Goal: Task Accomplishment & Management: Complete application form

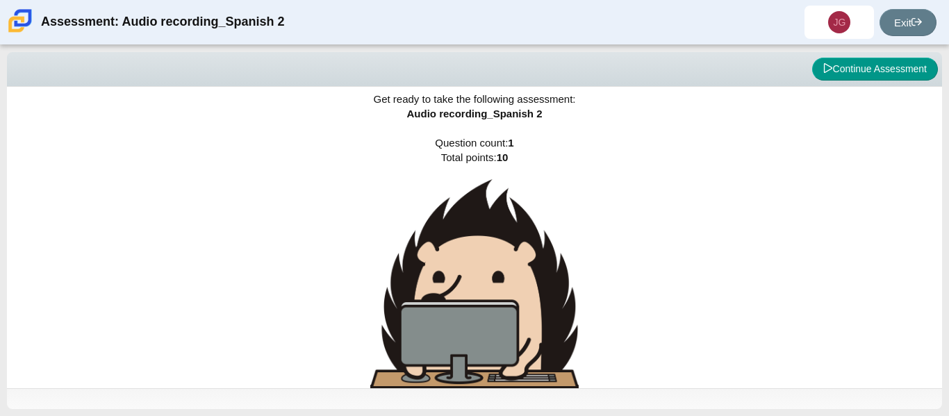
scroll to position [5, 0]
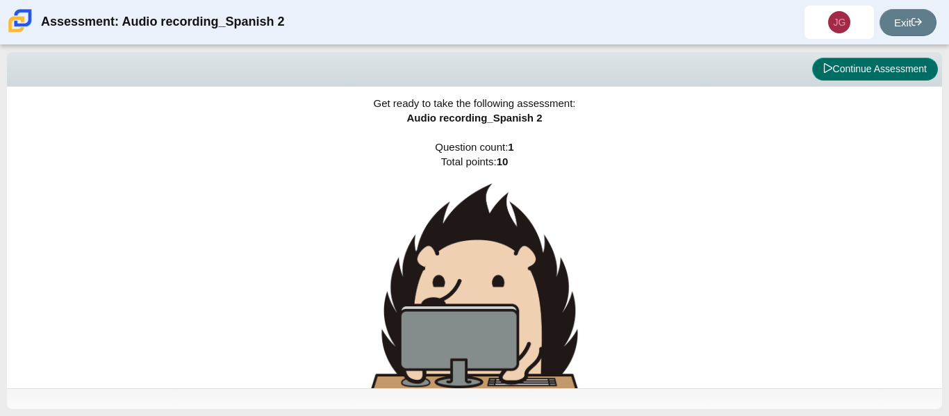
click at [857, 70] on button "Continue Assessment" at bounding box center [875, 70] width 126 height 24
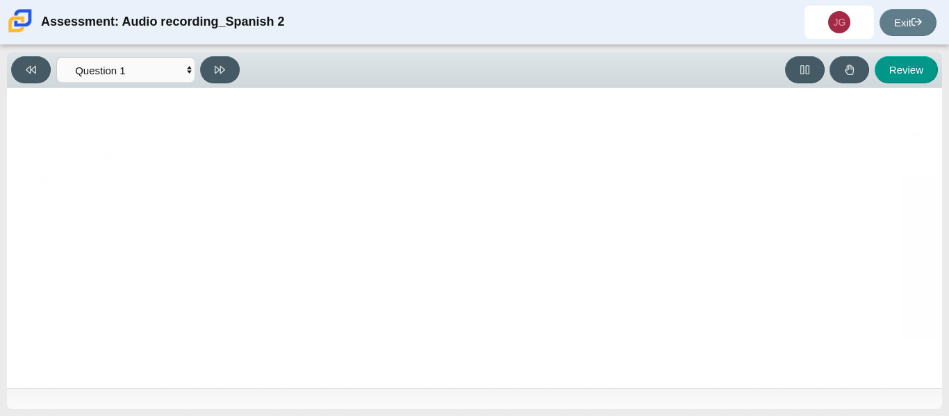
scroll to position [0, 0]
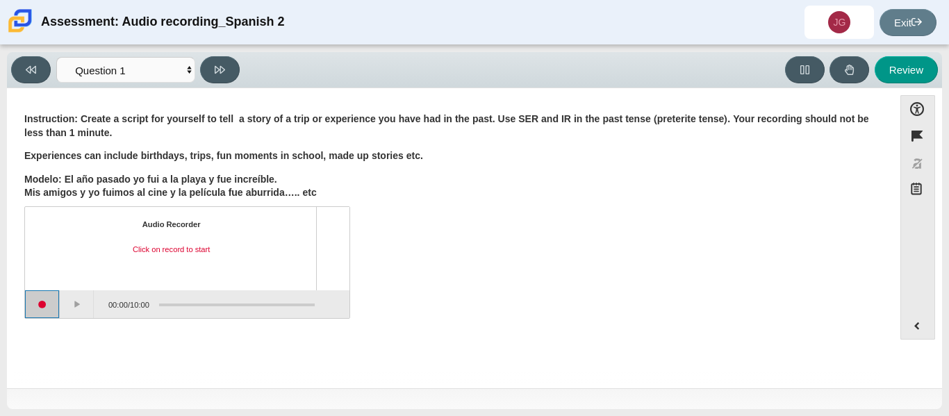
click at [45, 308] on button "Start recording" at bounding box center [42, 304] width 35 height 28
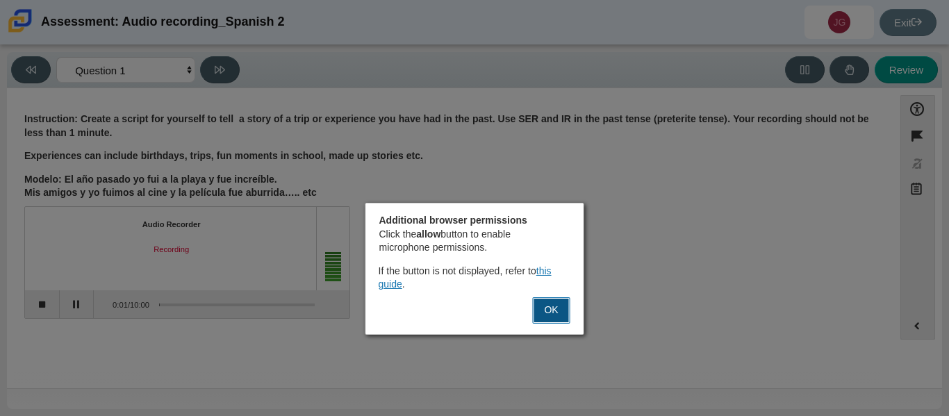
click at [534, 309] on button "OK" at bounding box center [552, 310] width 38 height 26
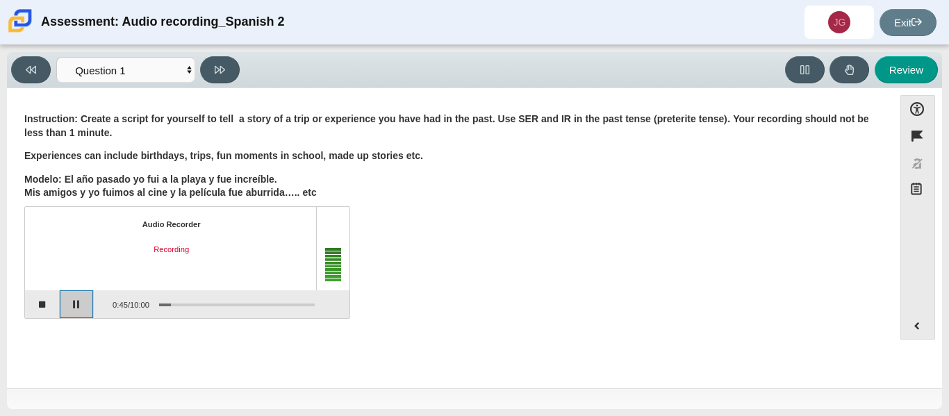
click at [70, 306] on button "Pause" at bounding box center [77, 304] width 35 height 28
click at [78, 303] on button "Continue recording" at bounding box center [77, 304] width 35 height 28
click at [78, 303] on button "Pause" at bounding box center [77, 304] width 35 height 28
click at [42, 304] on button "Stop recording" at bounding box center [42, 304] width 35 height 28
click at [67, 301] on button "Play" at bounding box center [77, 304] width 35 height 28
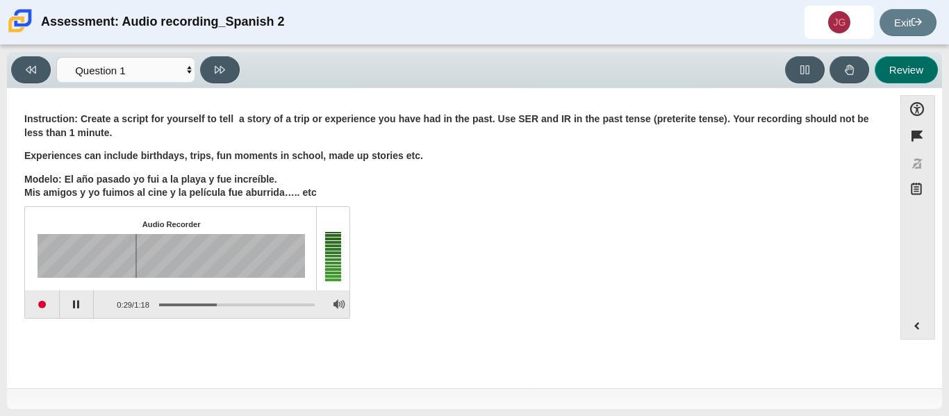
click at [913, 72] on button "Review" at bounding box center [906, 69] width 63 height 27
select select "review"
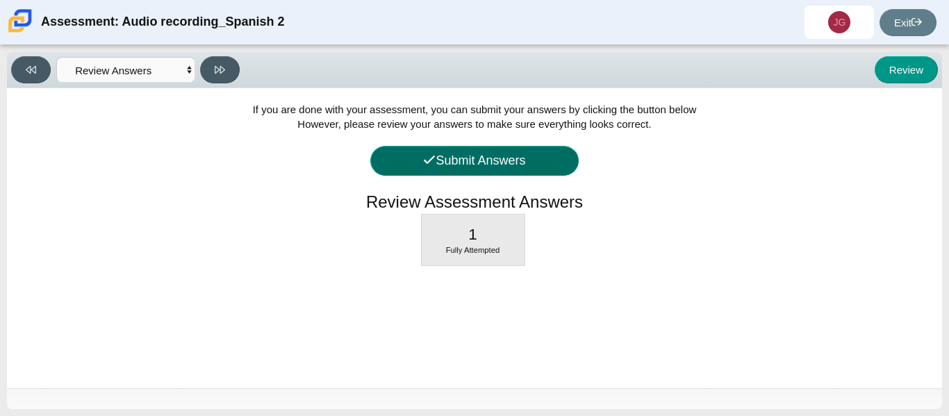
click at [486, 165] on button "Submit Answers" at bounding box center [474, 161] width 208 height 30
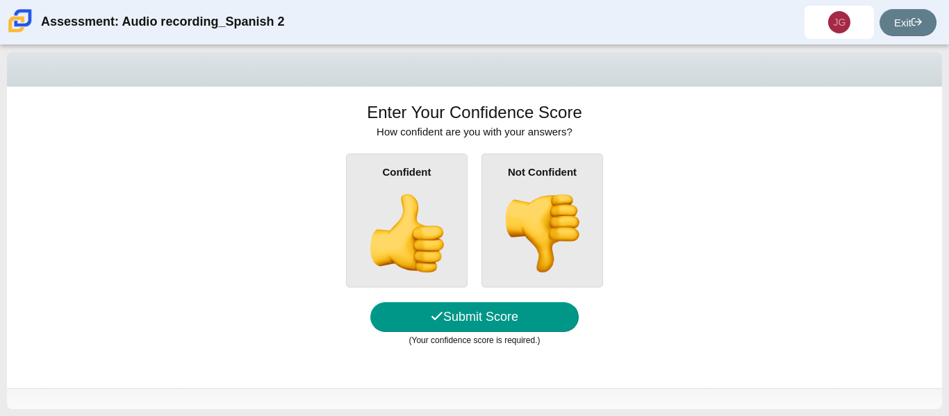
click at [515, 263] on img at bounding box center [541, 233] width 79 height 79
click at [0, 0] on input "Not Confident" at bounding box center [0, 0] width 0 height 0
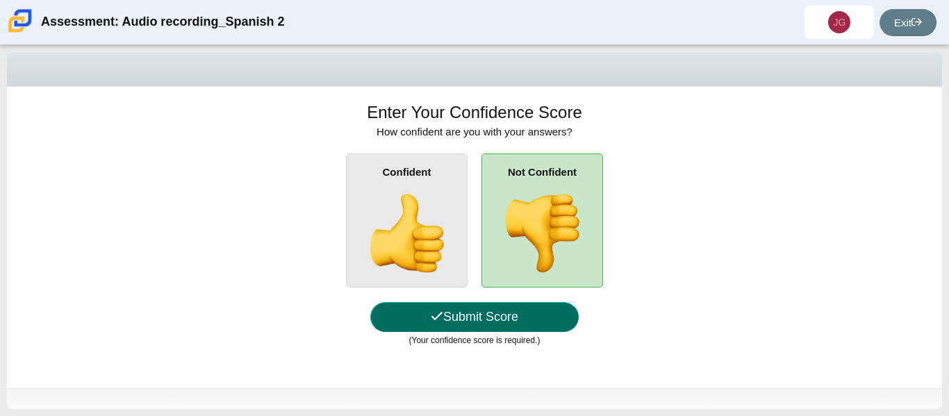
click at [498, 329] on button "Submit Score" at bounding box center [474, 317] width 208 height 30
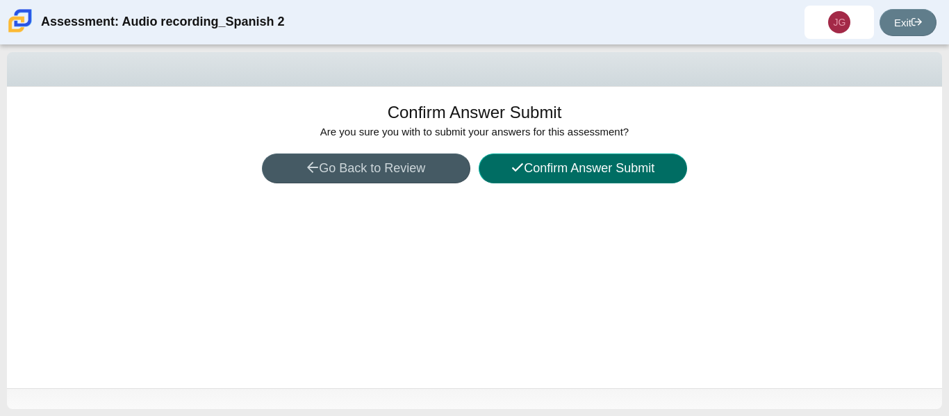
click at [642, 171] on button "Confirm Answer Submit" at bounding box center [583, 169] width 208 height 30
